Goal: Transaction & Acquisition: Purchase product/service

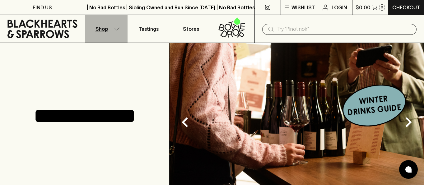
click at [114, 30] on icon "button" at bounding box center [117, 28] width 6 height 3
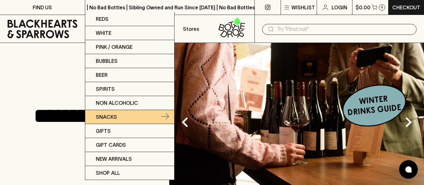
click at [133, 115] on link "Snacks" at bounding box center [129, 117] width 89 height 14
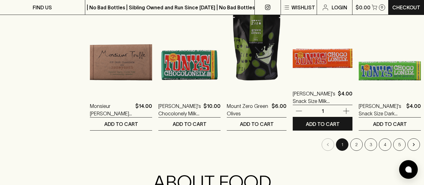
scroll to position [637, 0]
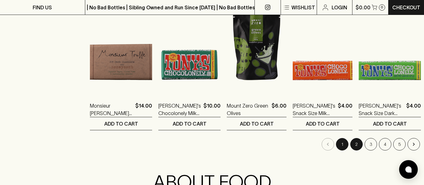
click at [350, 145] on button "2" at bounding box center [356, 144] width 12 height 12
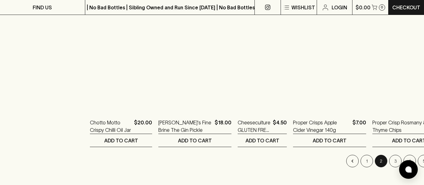
scroll to position [623, 0]
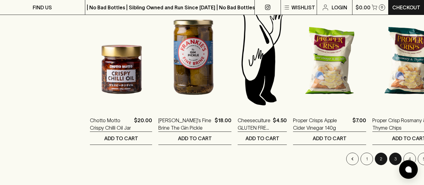
click at [389, 162] on button "3" at bounding box center [395, 159] width 12 height 12
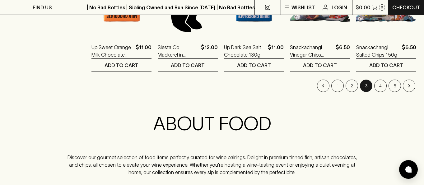
scroll to position [697, 0]
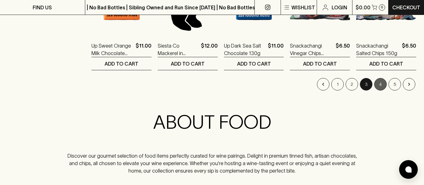
click at [378, 87] on button "4" at bounding box center [380, 84] width 12 height 12
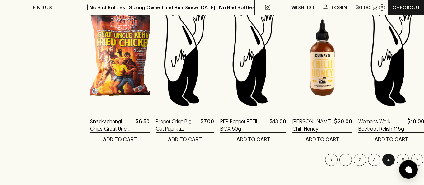
scroll to position [621, 0]
